Goal: Task Accomplishment & Management: Use online tool/utility

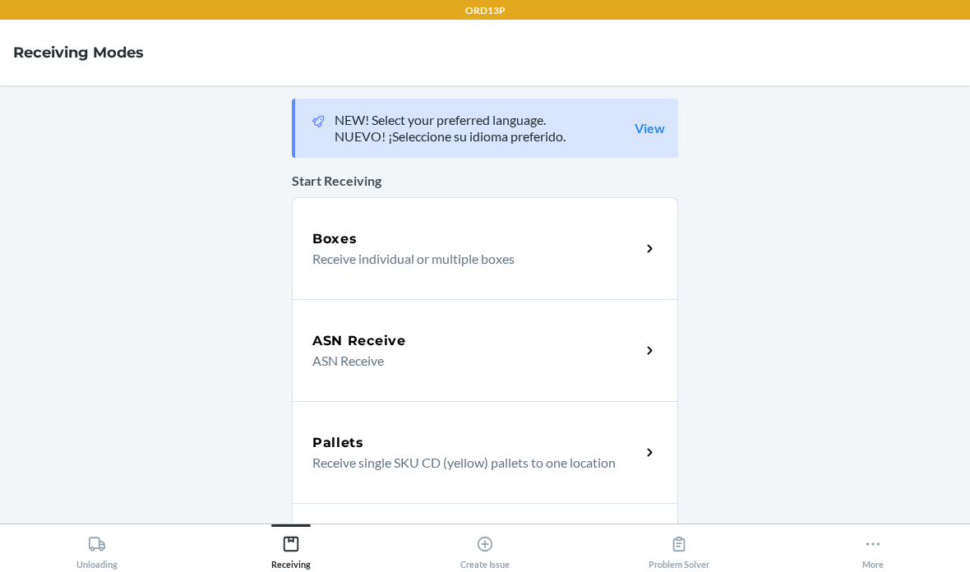
click at [597, 247] on div "Boxes" at bounding box center [476, 239] width 328 height 20
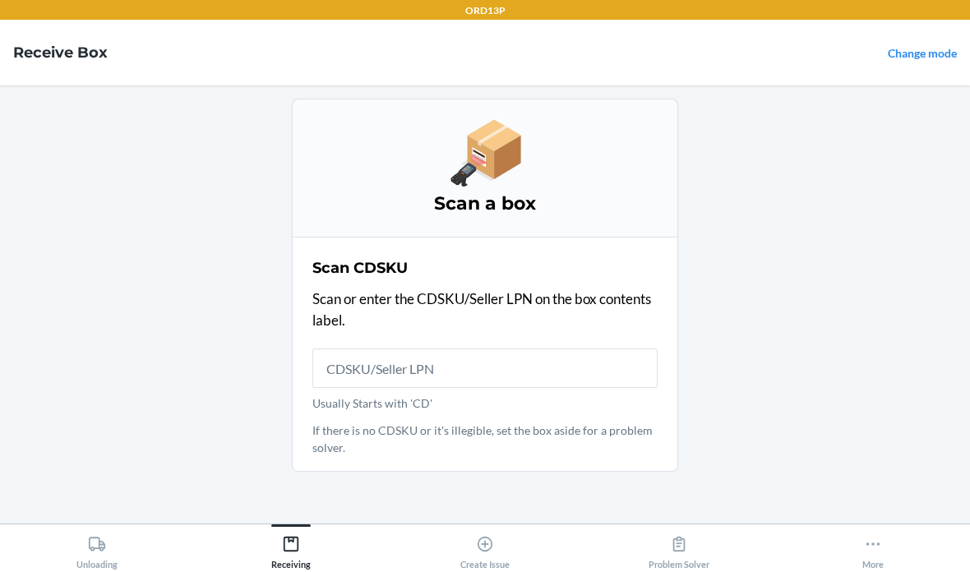
click at [592, 359] on input "Usually Starts with 'CD'" at bounding box center [484, 367] width 345 height 39
click at [560, 370] on input "Usually Starts with 'CD'" at bounding box center [484, 367] width 345 height 39
click at [411, 397] on p "Usually Starts with 'CD'" at bounding box center [484, 402] width 345 height 17
click at [411, 388] on input "Usually Starts with 'CD'" at bounding box center [484, 367] width 345 height 39
click at [453, 366] on input "Usually Starts with 'CD'" at bounding box center [484, 367] width 345 height 39
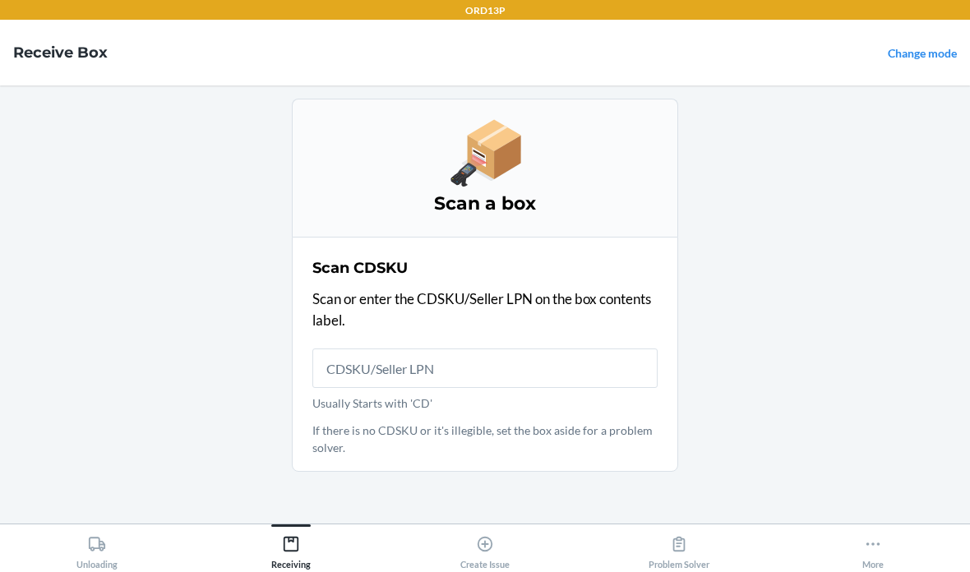
click at [506, 334] on div "Scan CDSKU Scan or enter the CDSKU/Seller LPN on the box contents label. Usuall…" at bounding box center [484, 354] width 345 height 204
click at [505, 333] on div "Scan CDSKU Scan or enter the CDSKU/Seller LPN on the box contents label. Usuall…" at bounding box center [484, 354] width 345 height 204
click at [468, 385] on input "Usually Starts with 'CD'" at bounding box center [484, 367] width 345 height 39
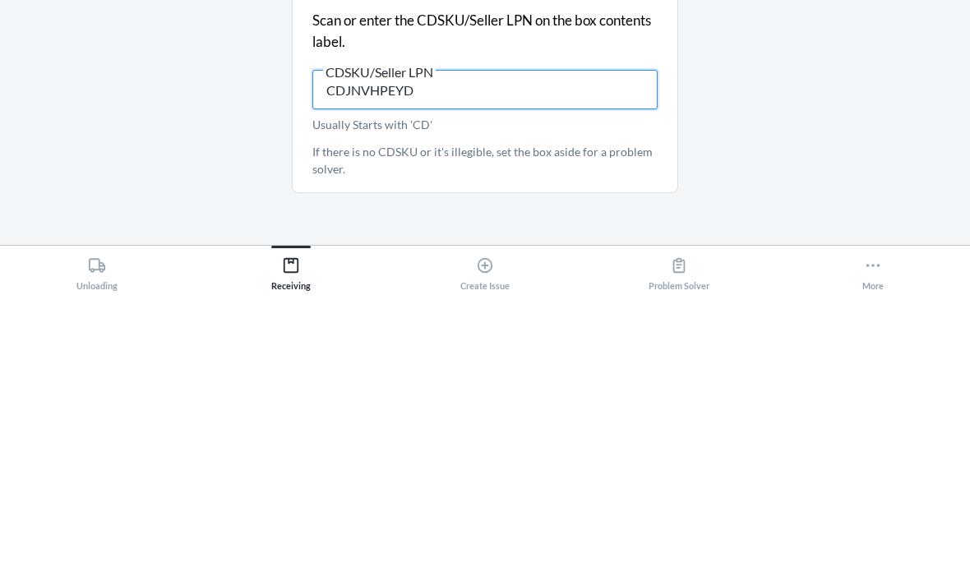
type input "CDJNVHPEYDQ"
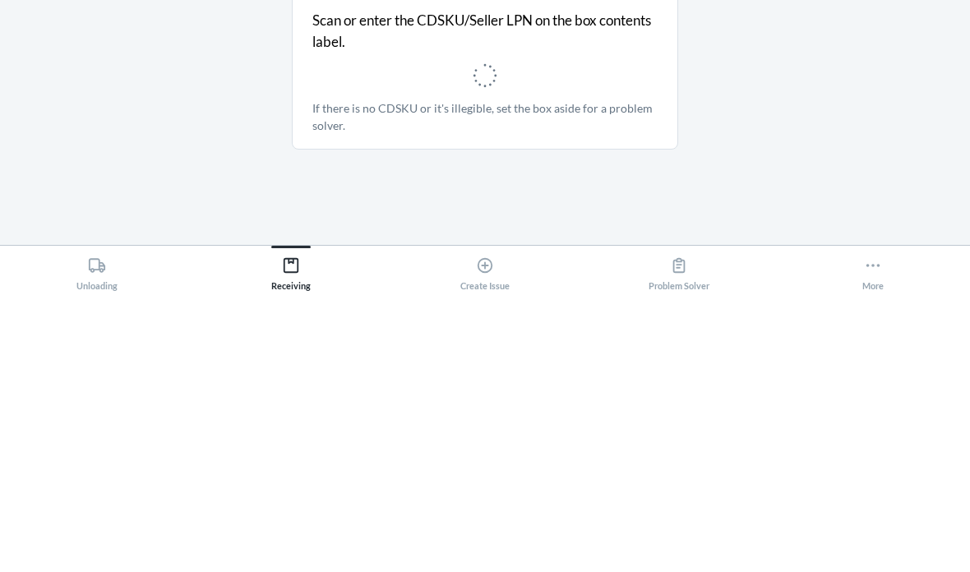
scroll to position [66, 0]
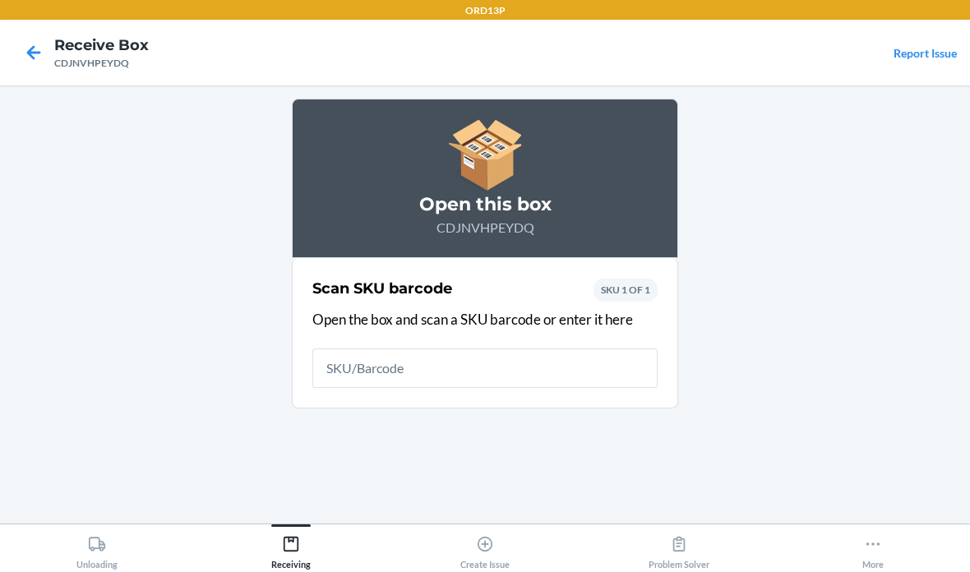
click at [616, 348] on input "text" at bounding box center [484, 367] width 345 height 39
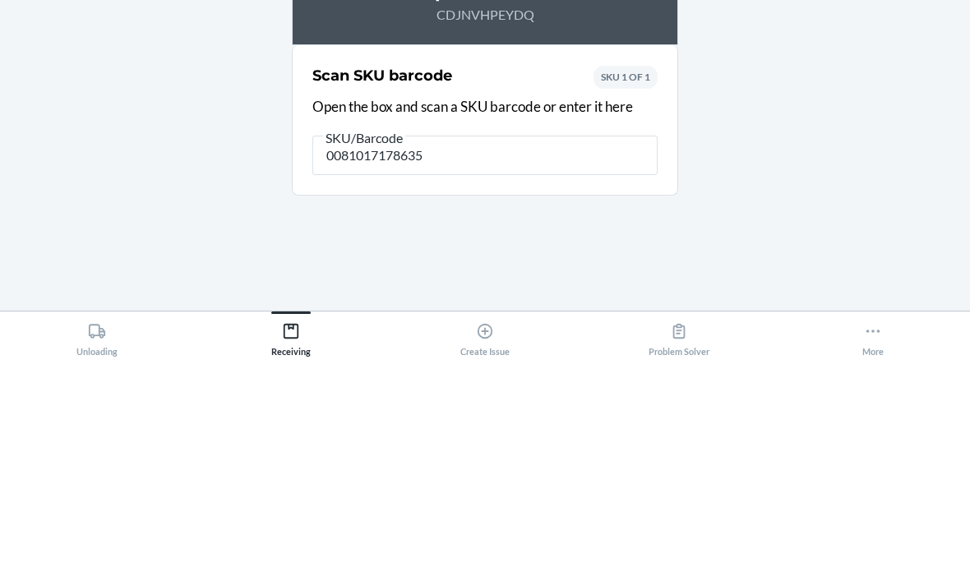
type input "00810171786357"
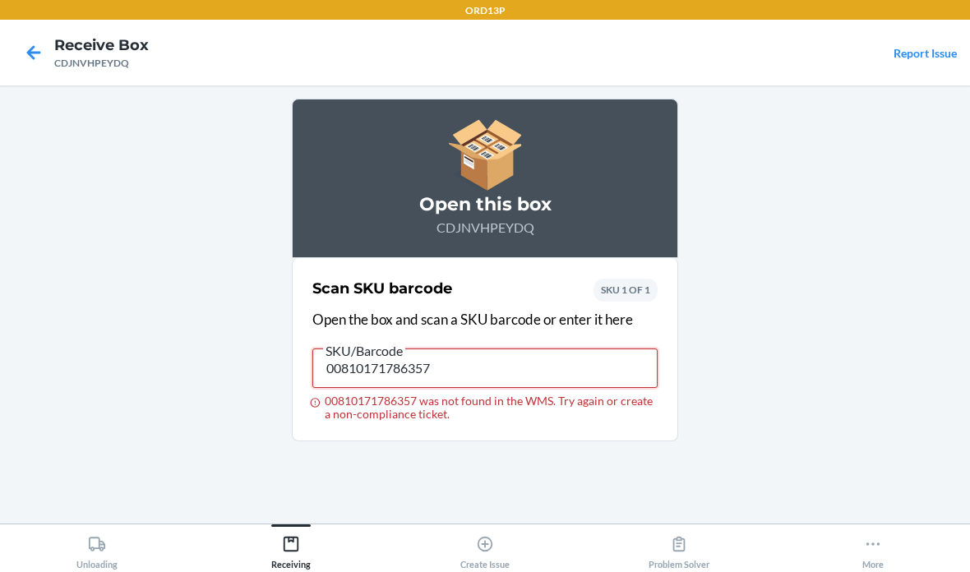
click at [343, 348] on input "00810171786357" at bounding box center [484, 367] width 345 height 39
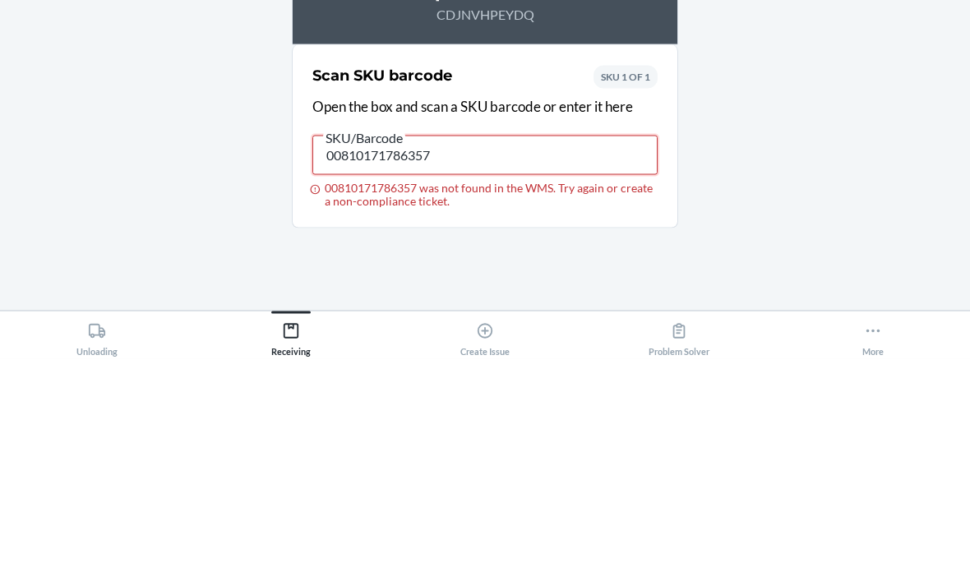
click at [354, 348] on input "00810171786357" at bounding box center [484, 367] width 345 height 39
click at [343, 348] on input "00810171786357" at bounding box center [484, 367] width 345 height 39
type input "810171786357"
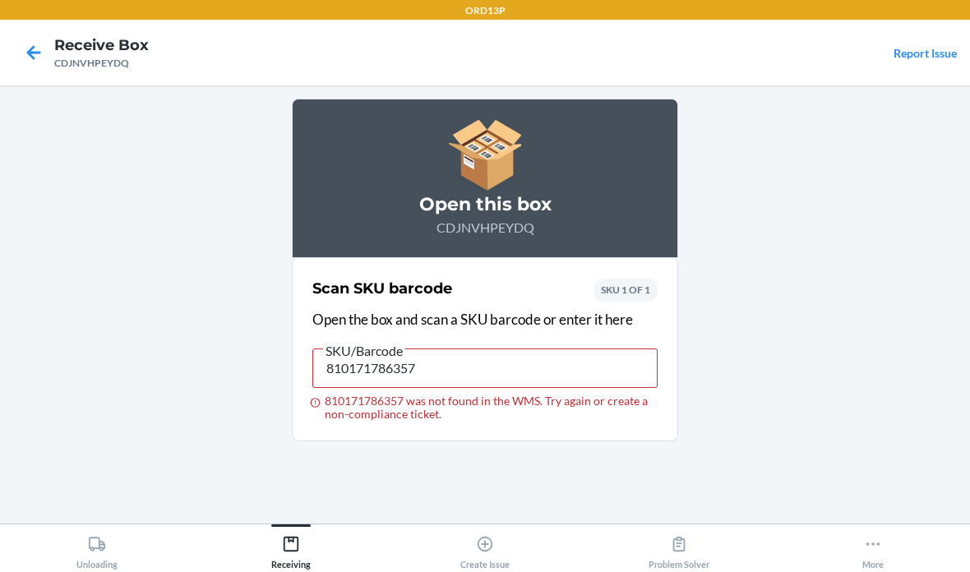
click at [930, 56] on link "Report Issue" at bounding box center [924, 53] width 63 height 14
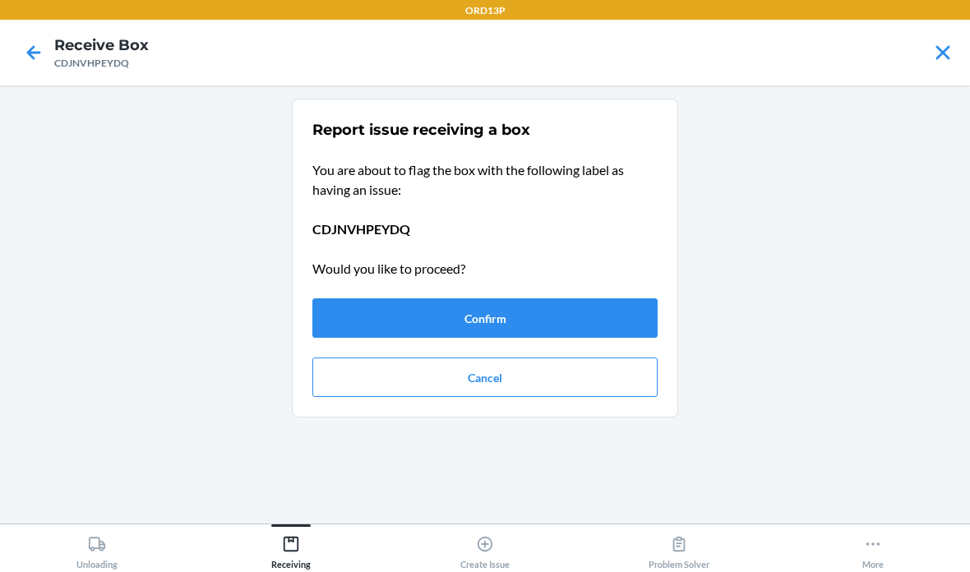
click at [605, 316] on button "Confirm" at bounding box center [484, 317] width 345 height 39
